Goal: Transaction & Acquisition: Purchase product/service

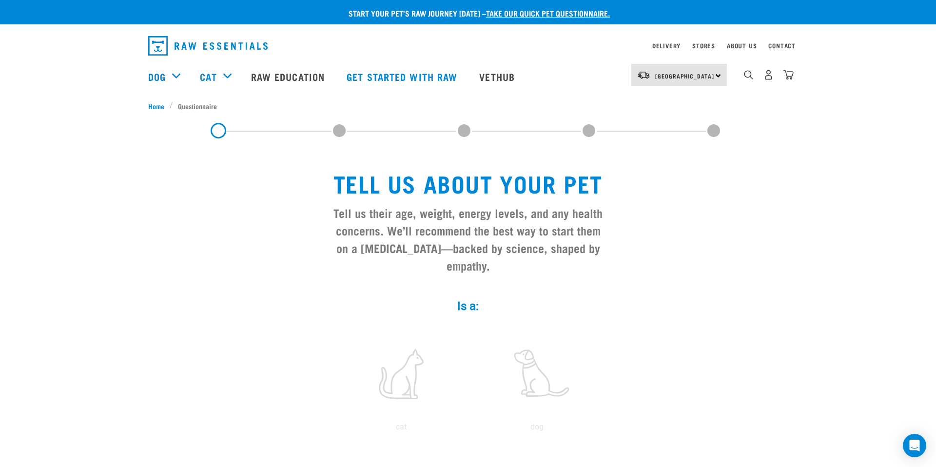
click at [162, 36] on img "dropdown navigation" at bounding box center [207, 46] width 119 height 20
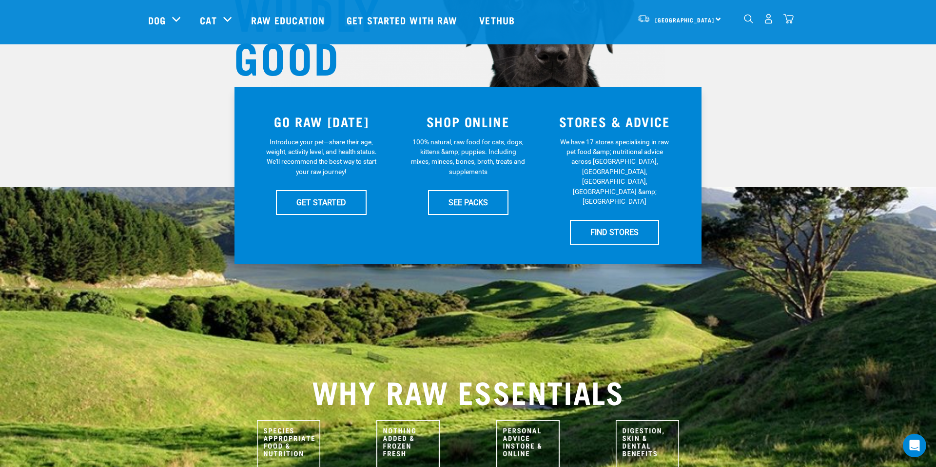
scroll to position [147, 0]
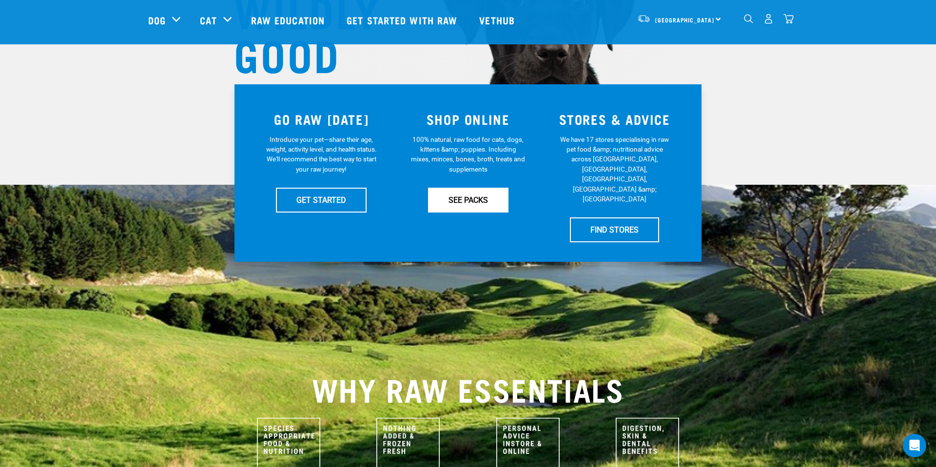
click at [461, 198] on link "SEE PACKS" at bounding box center [468, 200] width 80 height 24
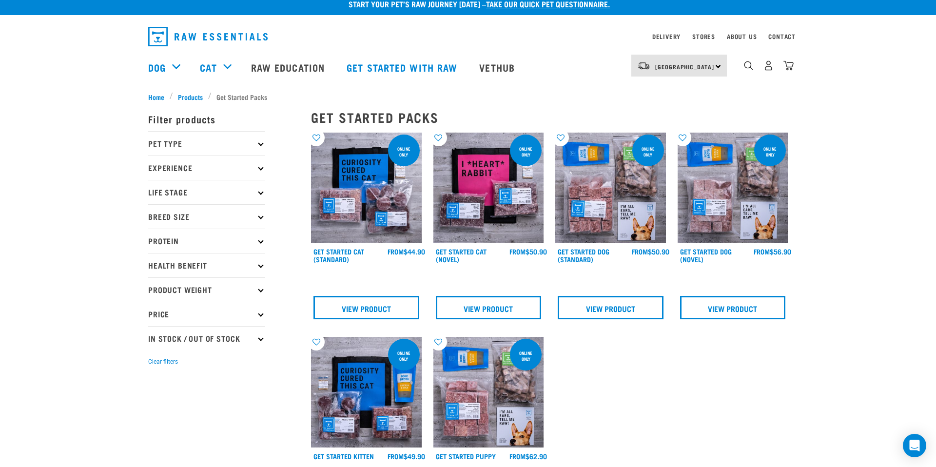
scroll to position [11, 0]
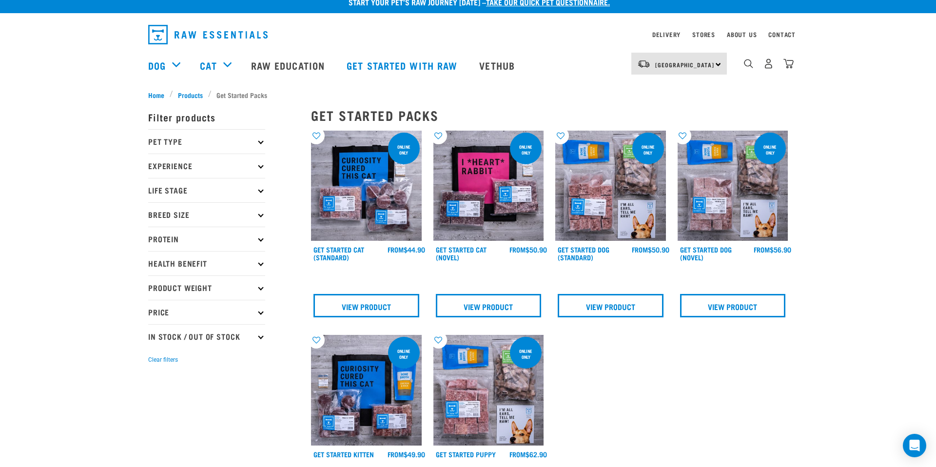
click at [376, 177] on img at bounding box center [366, 186] width 111 height 111
click at [373, 303] on link "View Product" at bounding box center [367, 305] width 106 height 23
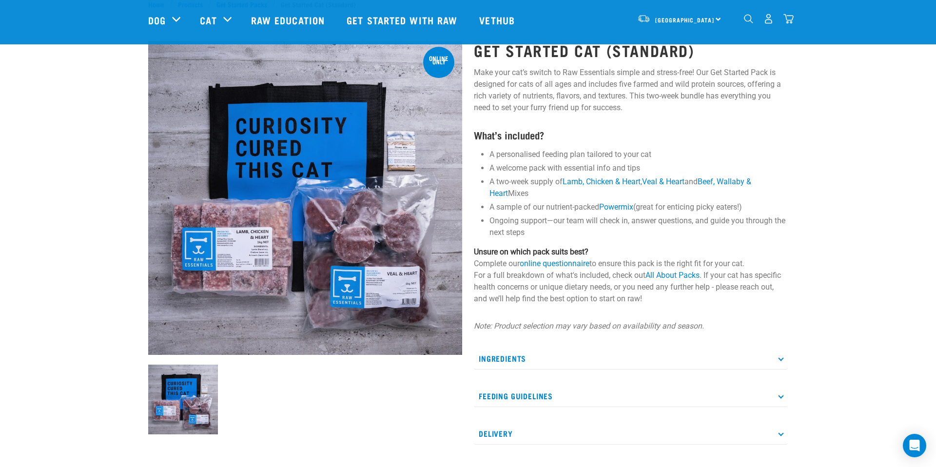
scroll to position [33, 0]
